Goal: Information Seeking & Learning: Learn about a topic

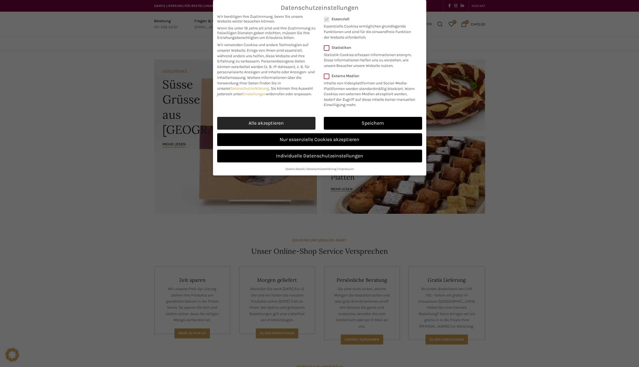
click at [291, 122] on link "Alle akzeptieren" at bounding box center [266, 123] width 98 height 13
checkbox input "true"
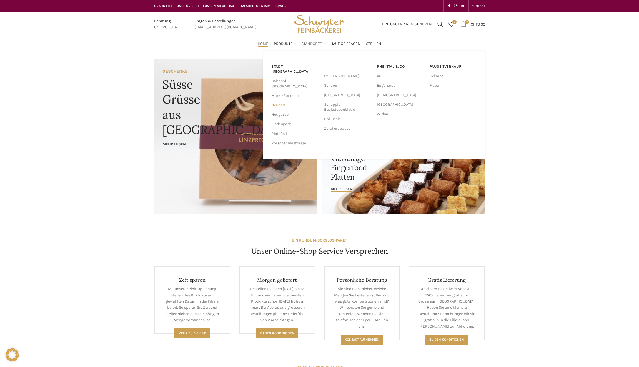
click at [283, 100] on link "Neudorf" at bounding box center [294, 104] width 47 height 9
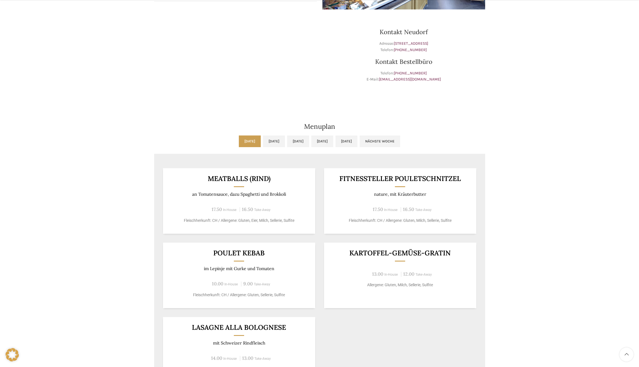
scroll to position [167, 0]
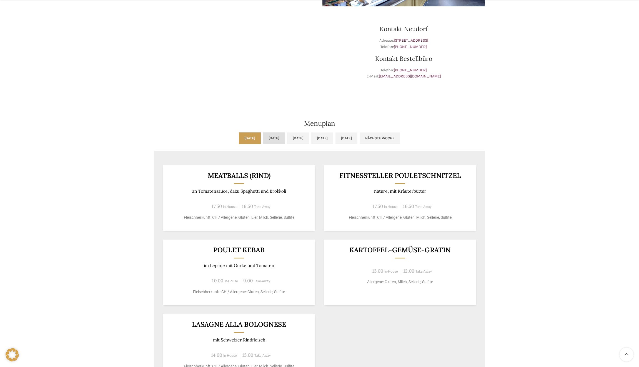
click at [263, 137] on link "[DATE]" at bounding box center [274, 138] width 22 height 12
click at [239, 140] on link "[DATE]" at bounding box center [250, 138] width 22 height 12
click at [263, 140] on link "[DATE]" at bounding box center [274, 138] width 22 height 12
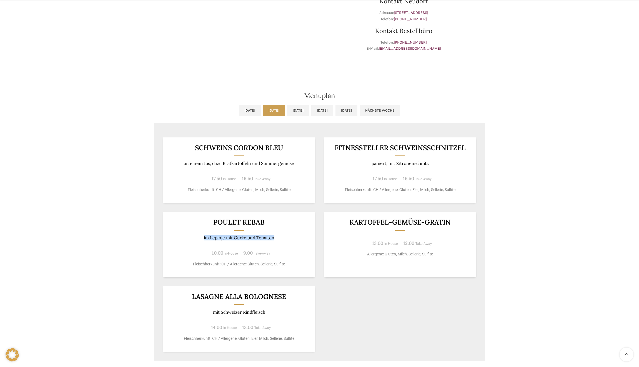
drag, startPoint x: 199, startPoint y: 237, endPoint x: 286, endPoint y: 238, distance: 86.6
click at [286, 238] on p "im Lepinje mit Gurke und Tomaten" at bounding box center [239, 237] width 139 height 5
drag, startPoint x: 286, startPoint y: 238, endPoint x: 297, endPoint y: 259, distance: 24.2
click at [297, 259] on div "Poulet Kebab im Lepinje mit Gurke und Tomaten 10.00 In-House 9.00 Take-Away Fle…" at bounding box center [239, 245] width 152 height 66
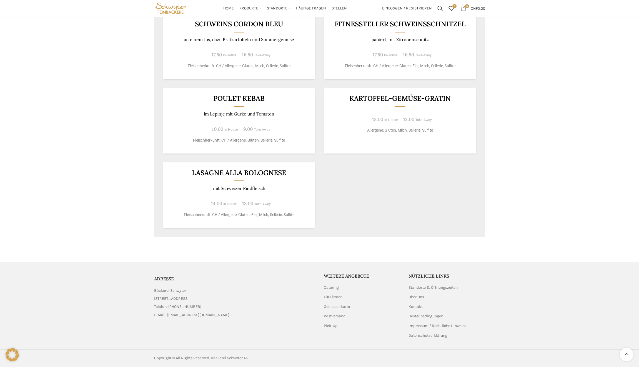
scroll to position [207, 0]
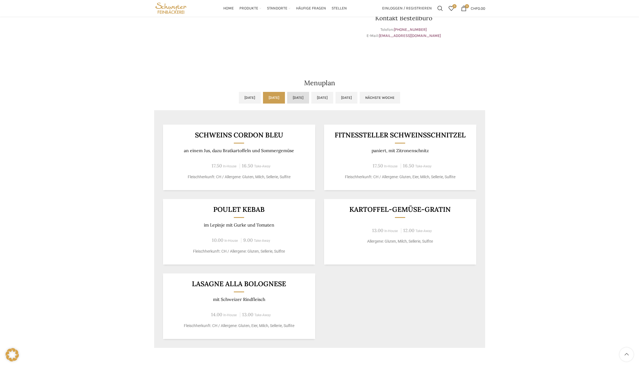
click at [293, 97] on link "Mi, 13.08.2025" at bounding box center [298, 98] width 22 height 12
click at [328, 95] on link "Do, 14.08.2025" at bounding box center [322, 98] width 22 height 12
click at [277, 98] on link "Di, 12.08.2025" at bounding box center [274, 98] width 22 height 12
